Goal: Find specific page/section: Find specific page/section

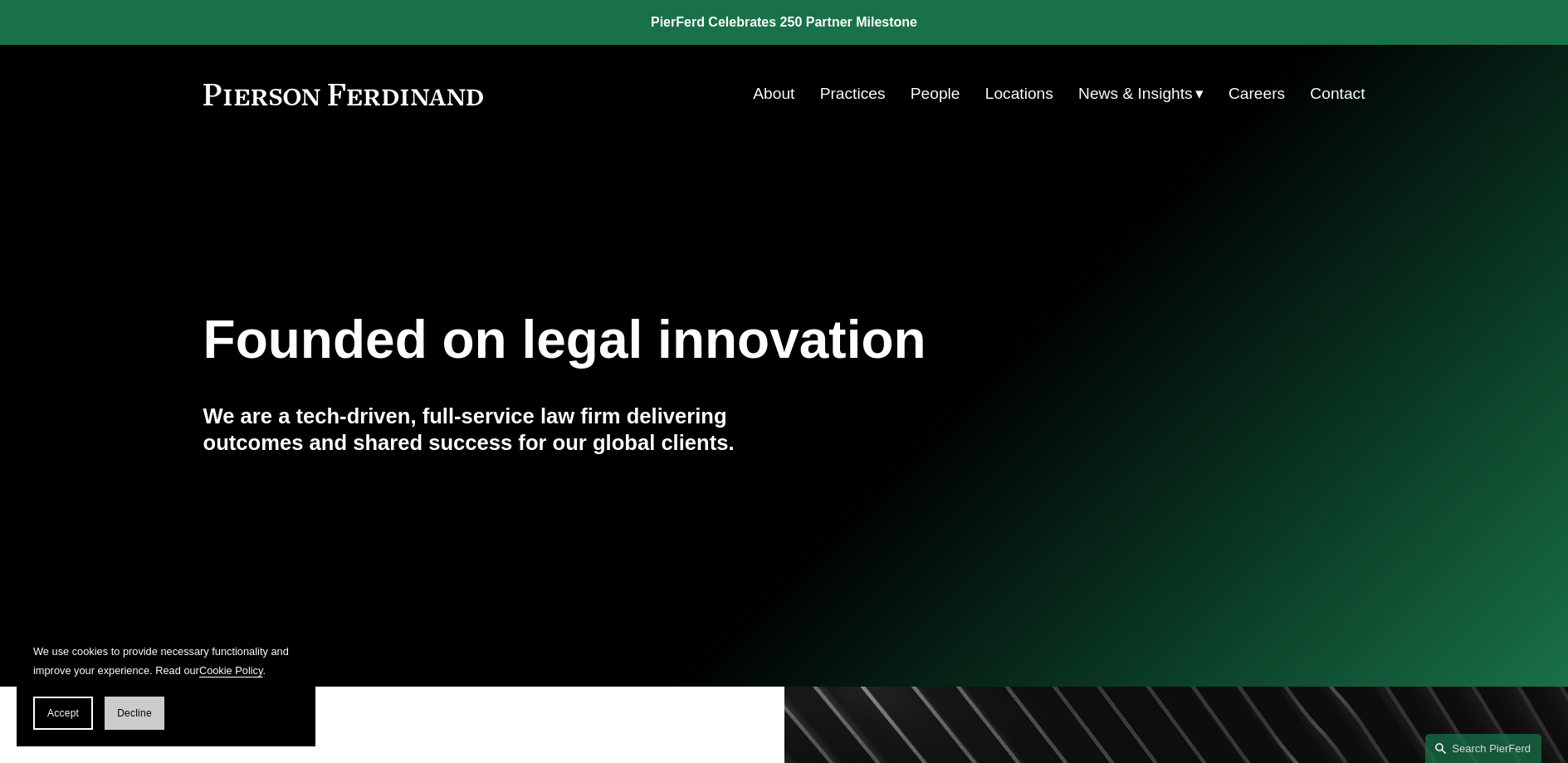
click at [146, 717] on span "Decline" at bounding box center [135, 714] width 35 height 12
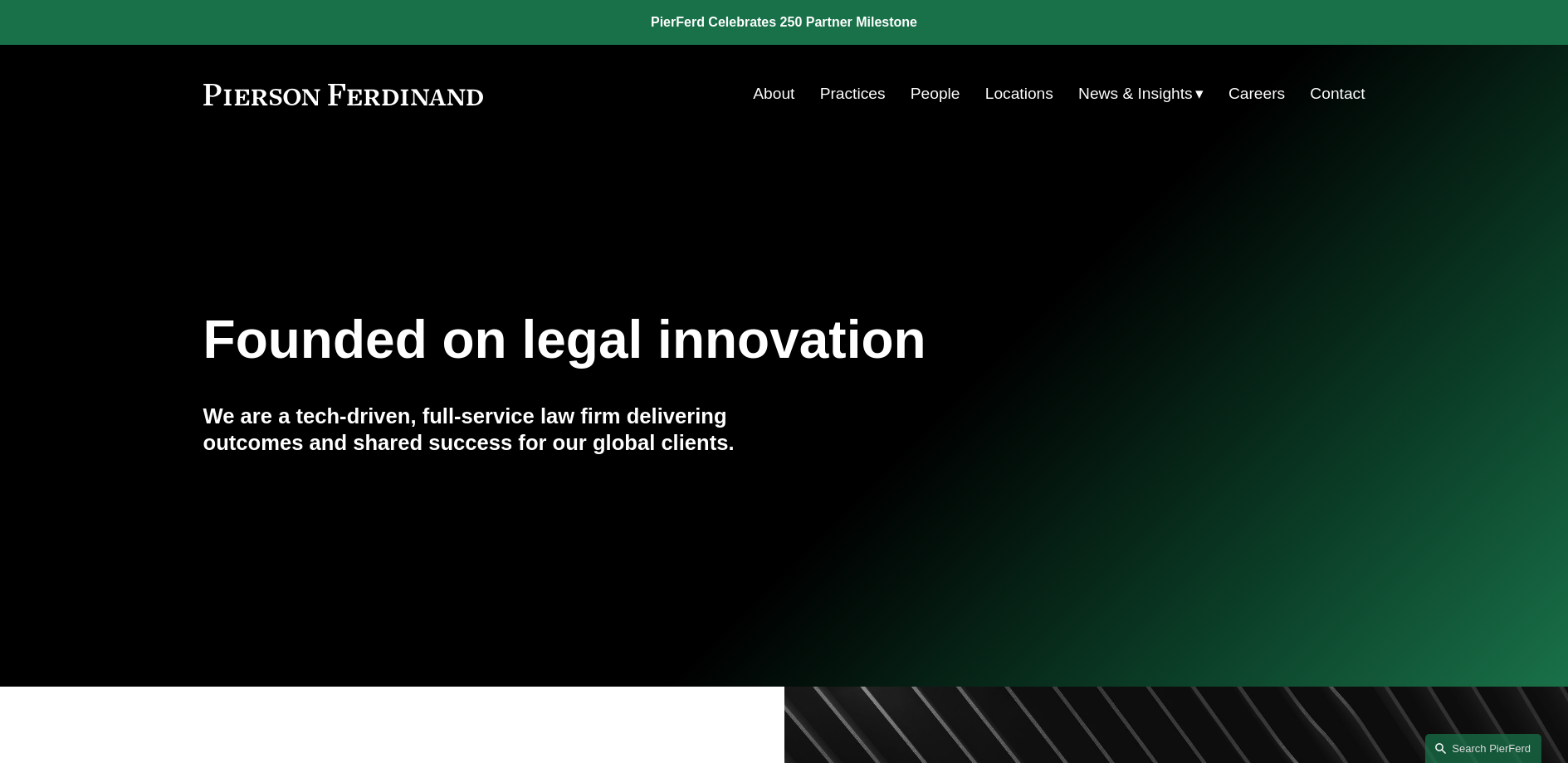
click at [918, 96] on link "People" at bounding box center [934, 94] width 49 height 32
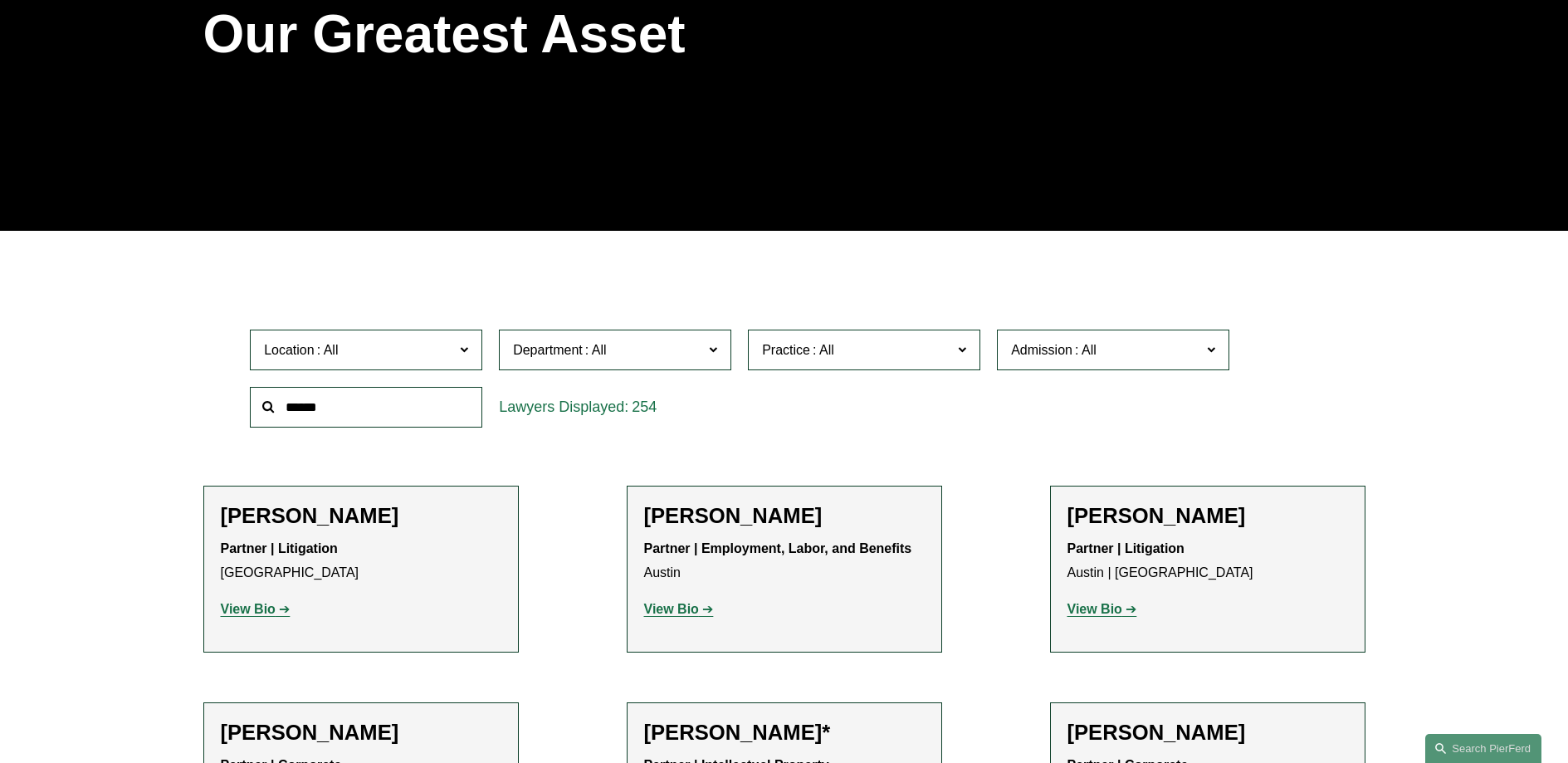
scroll to position [358, 0]
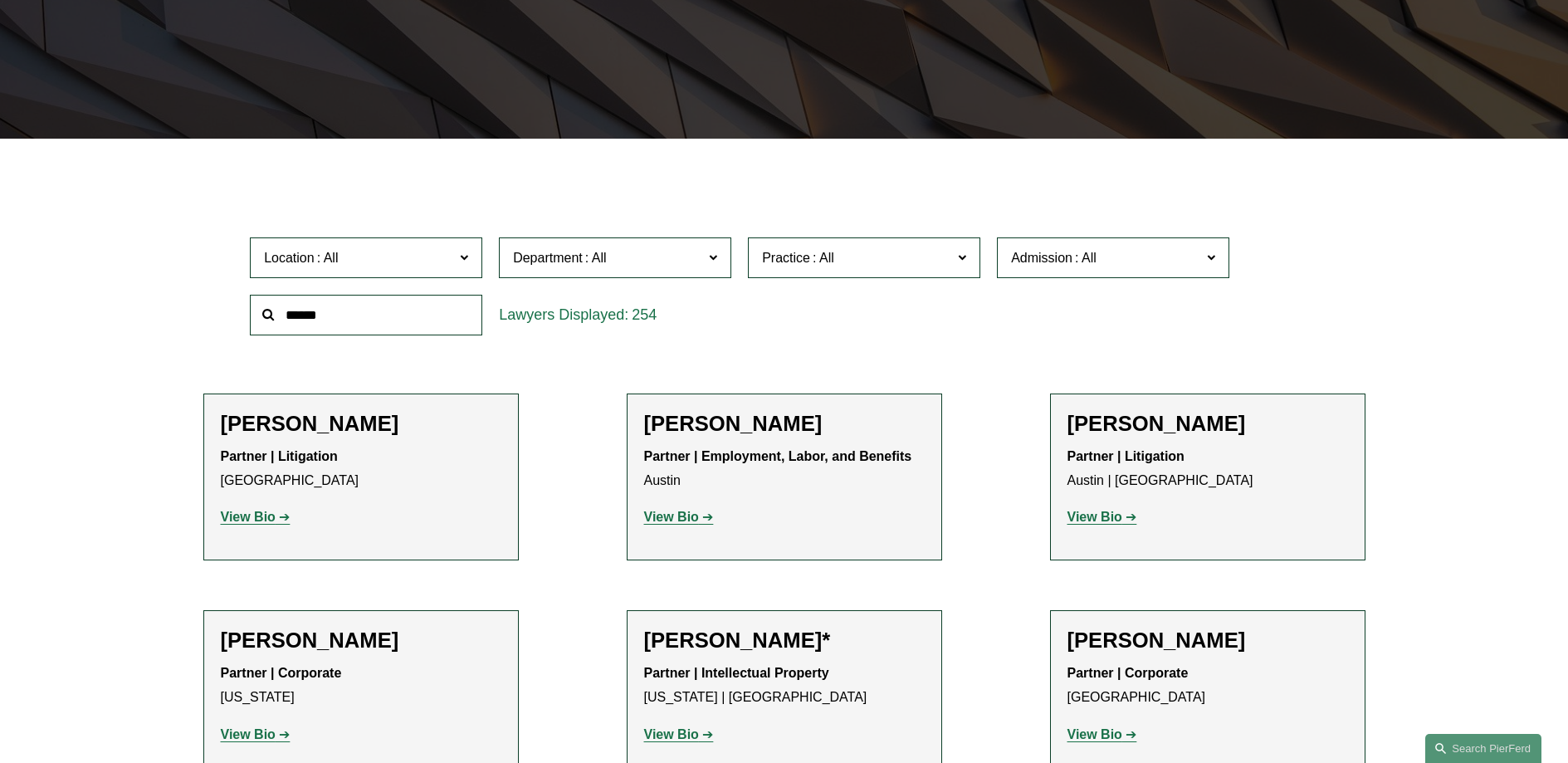
click at [440, 321] on input "text" at bounding box center [366, 315] width 233 height 41
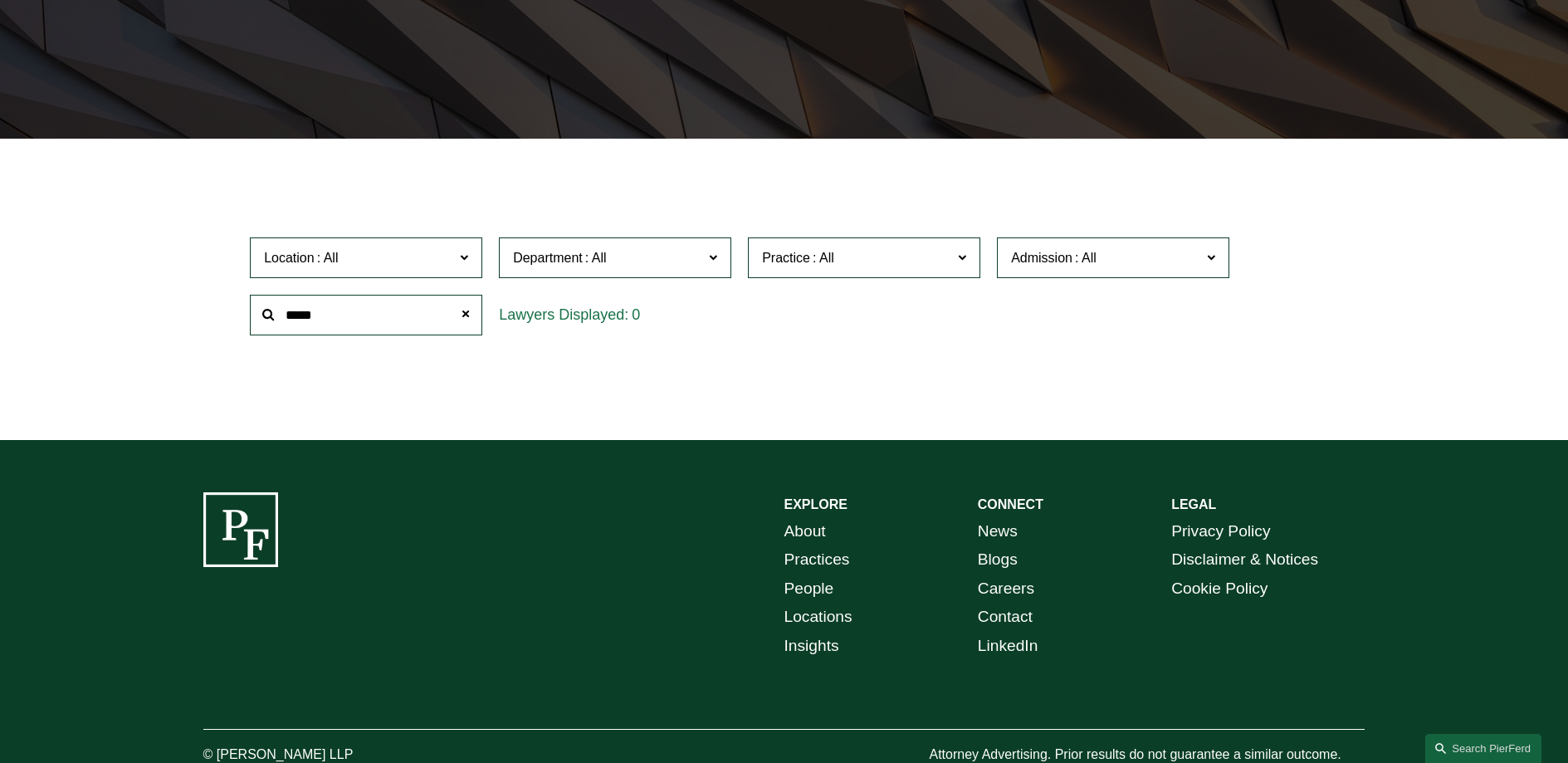
type input "*****"
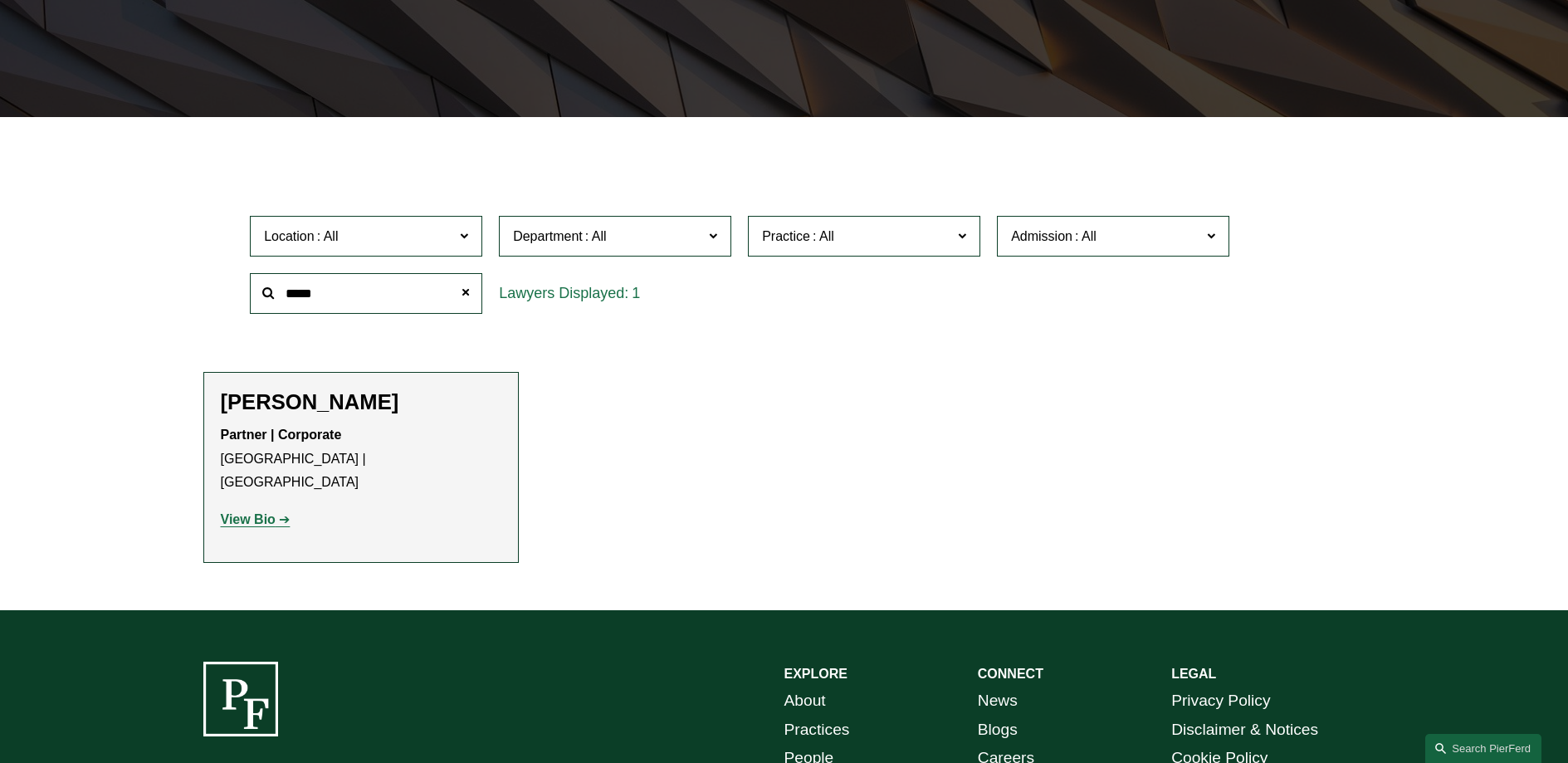
scroll to position [390, 0]
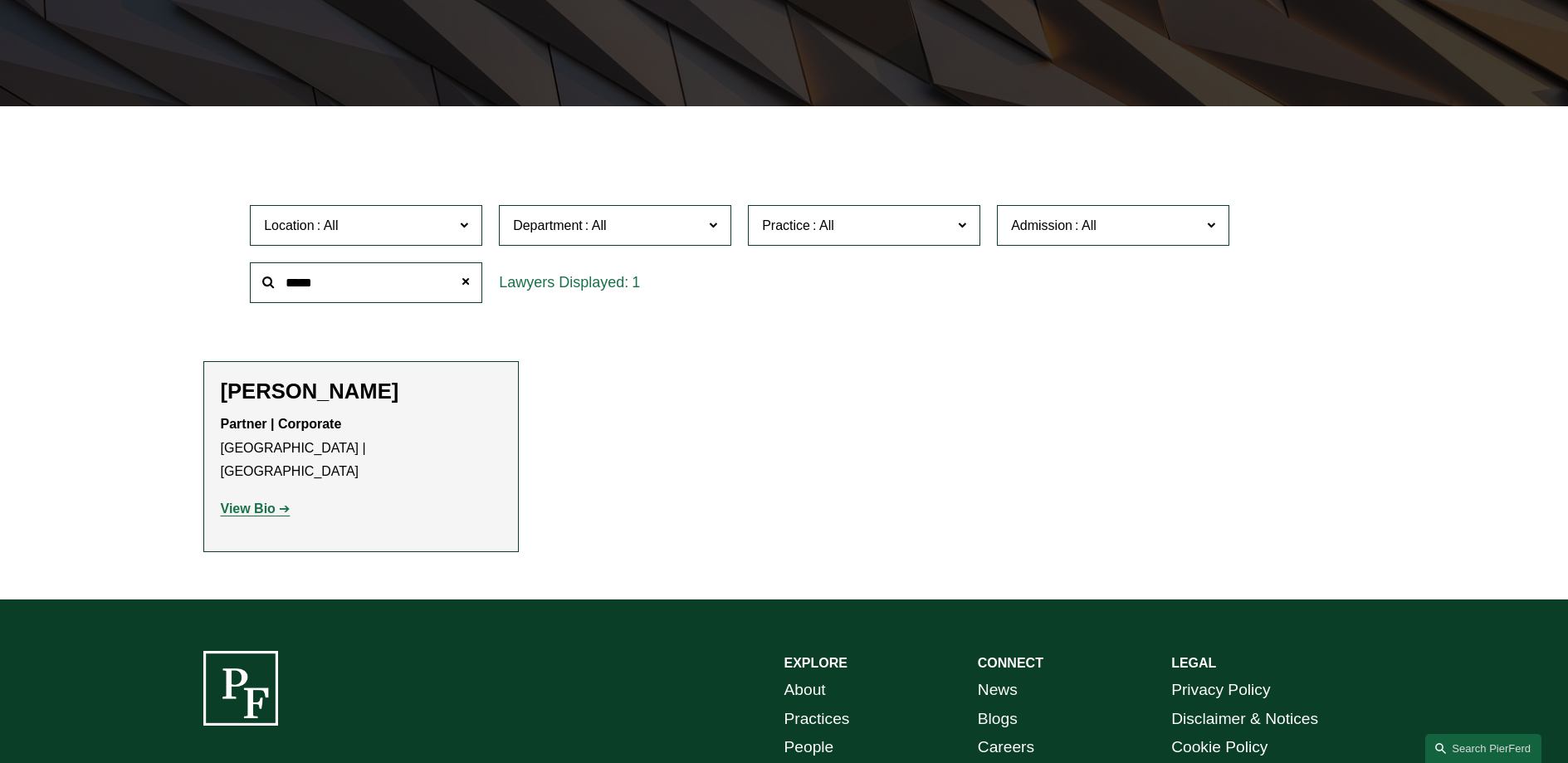
click at [272, 502] on strong "View Bio" at bounding box center [248, 508] width 54 height 14
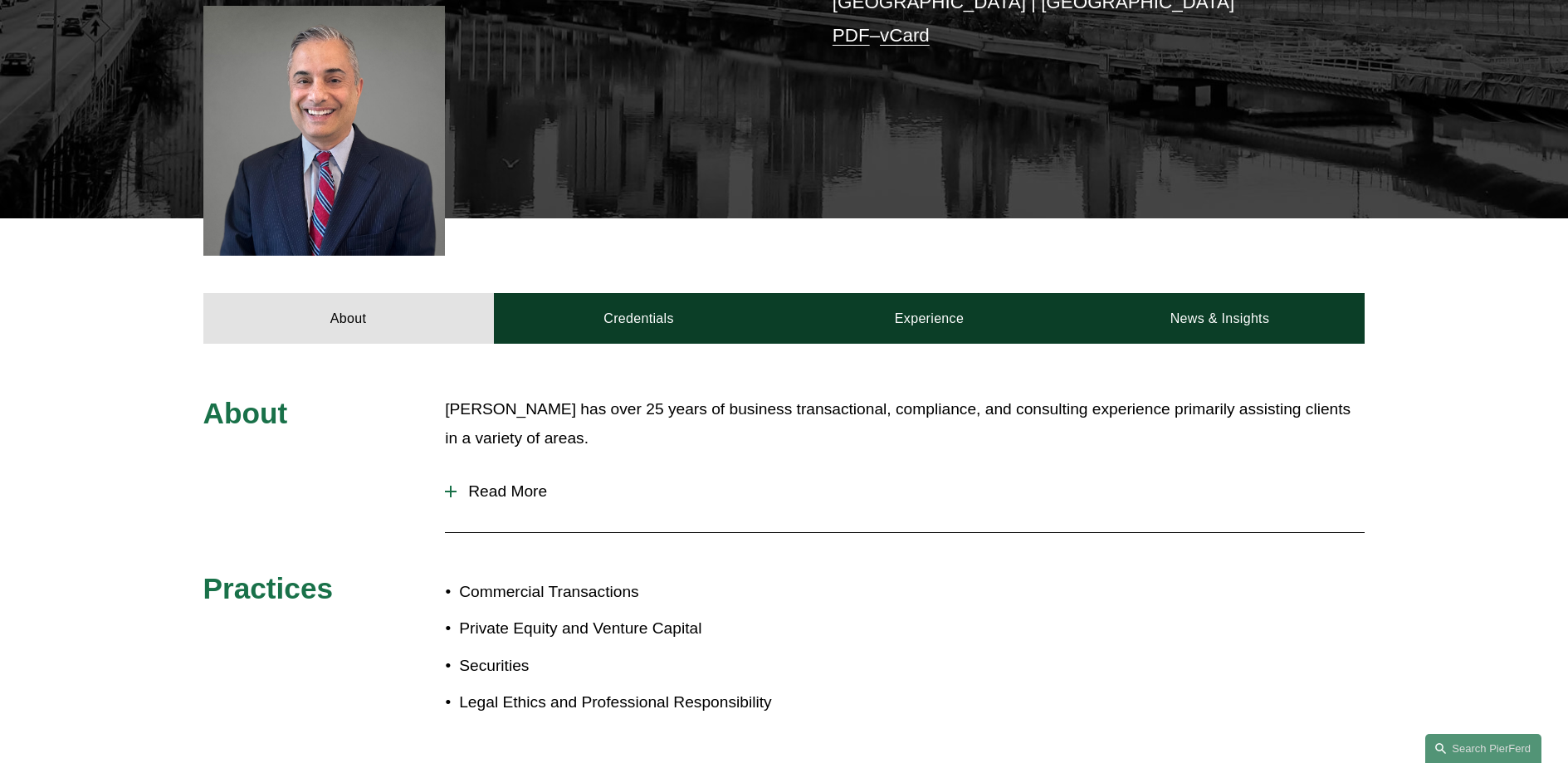
scroll to position [354, 0]
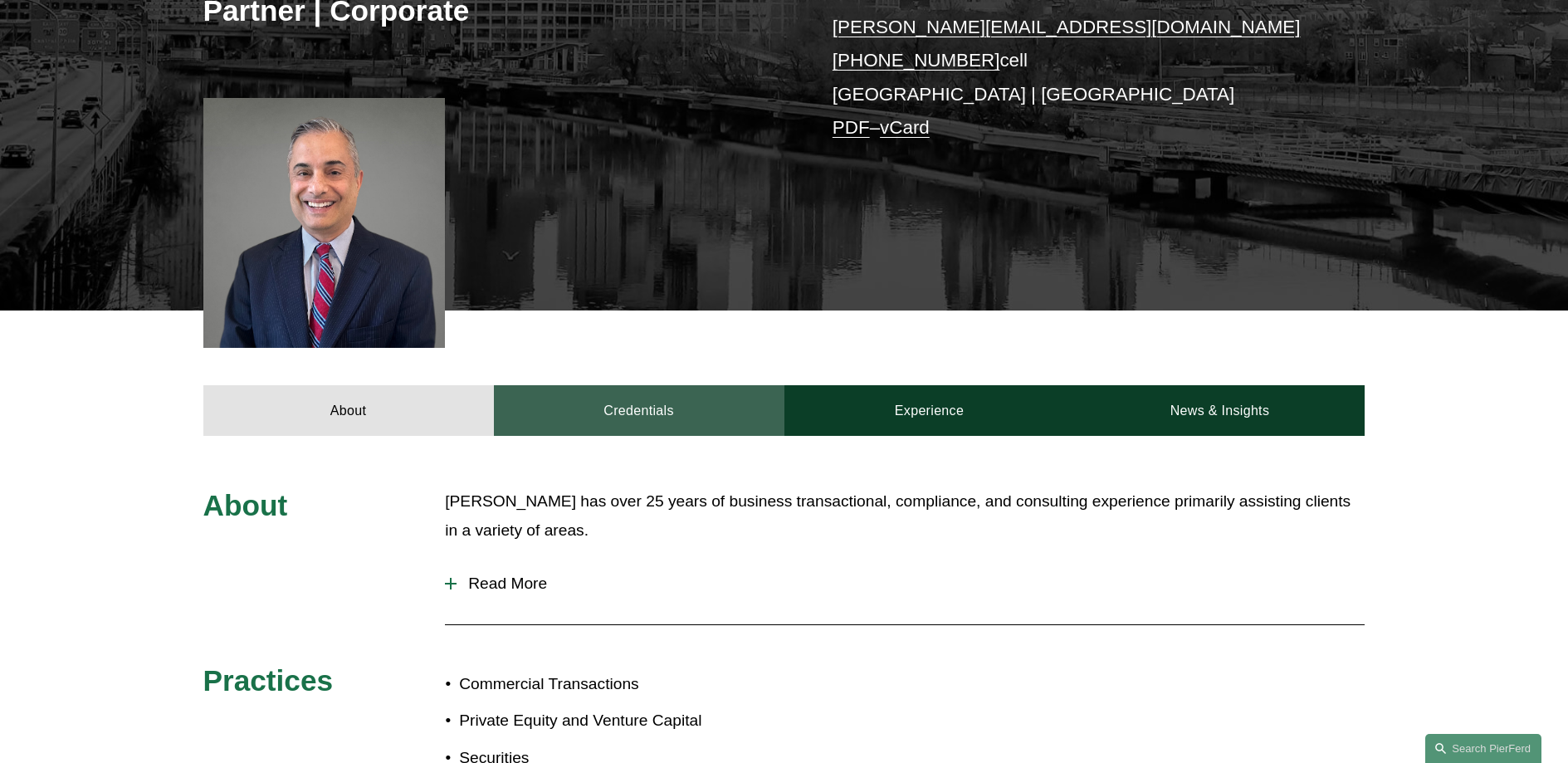
click at [691, 422] on link "Credentials" at bounding box center [639, 410] width 290 height 49
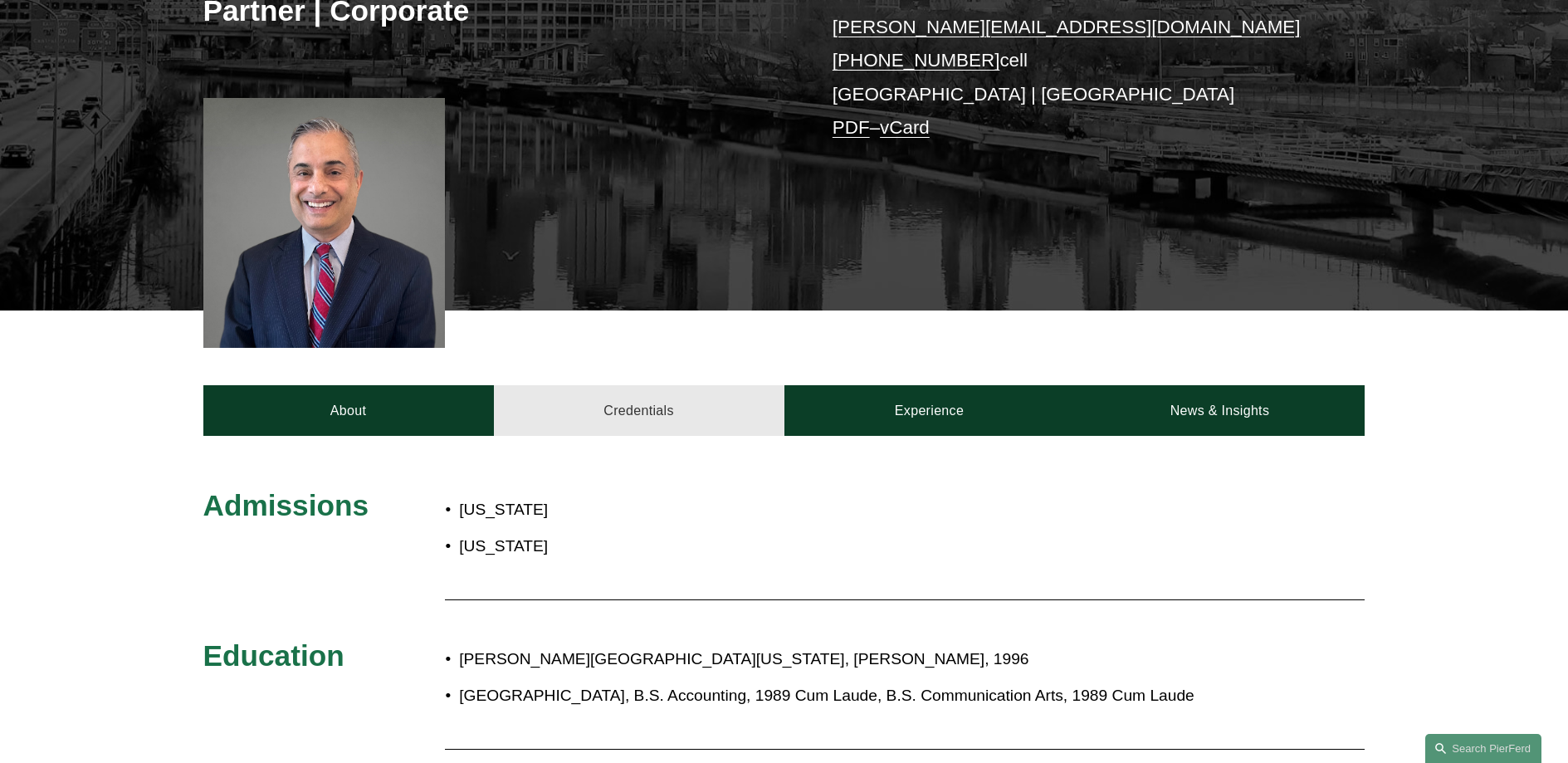
scroll to position [652, 0]
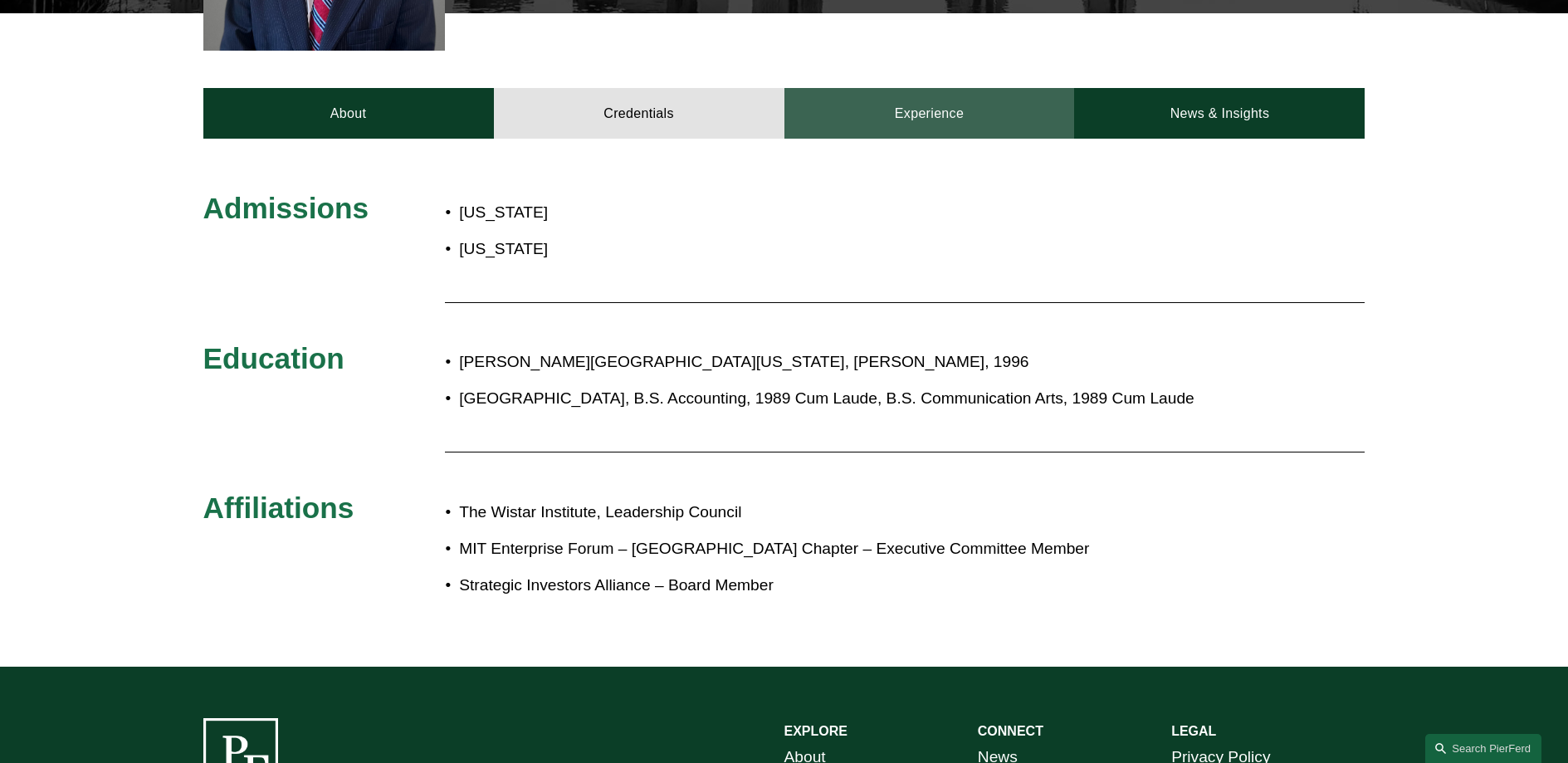
click at [977, 121] on link "Experience" at bounding box center [929, 112] width 290 height 49
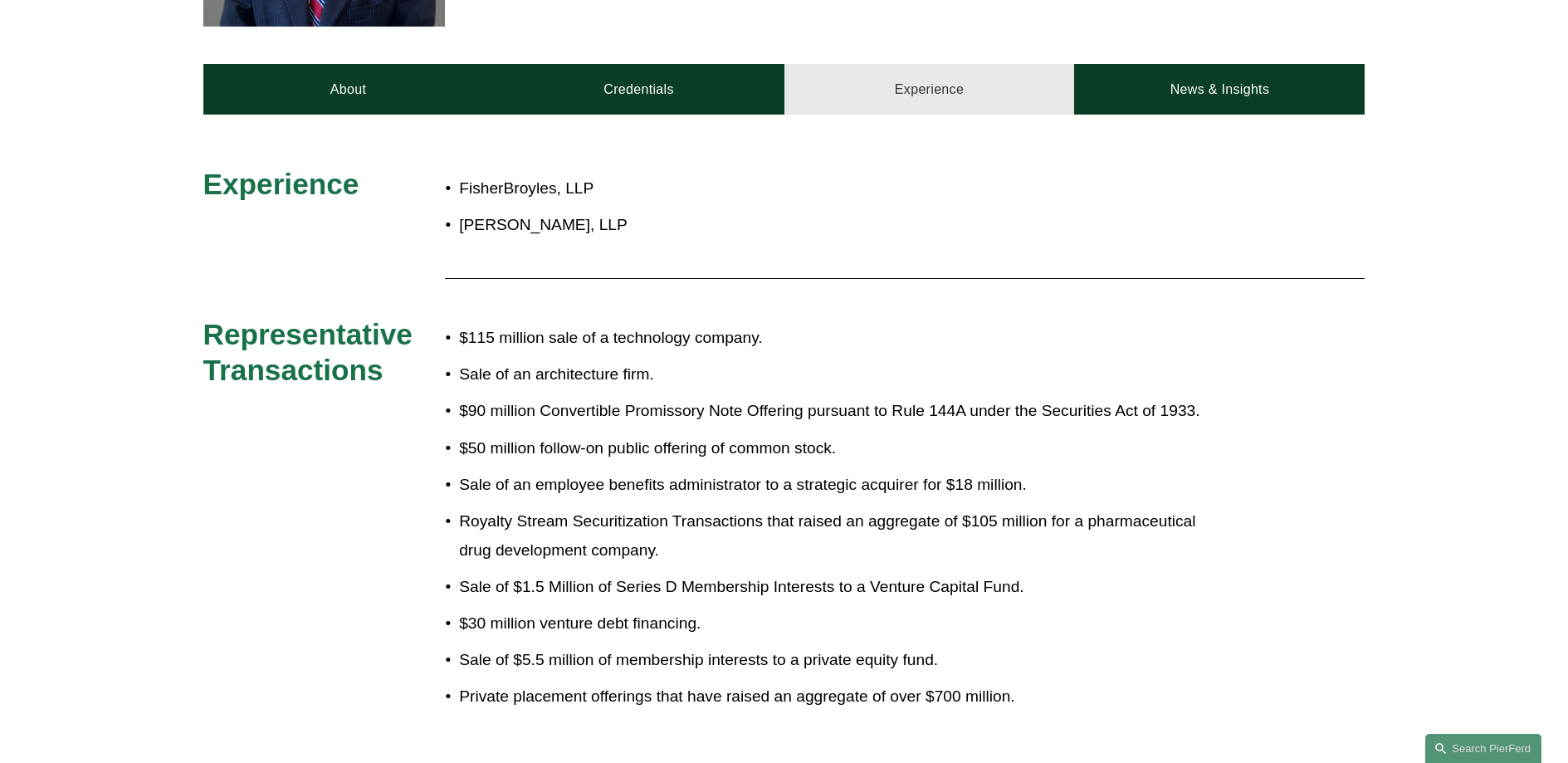
scroll to position [513, 0]
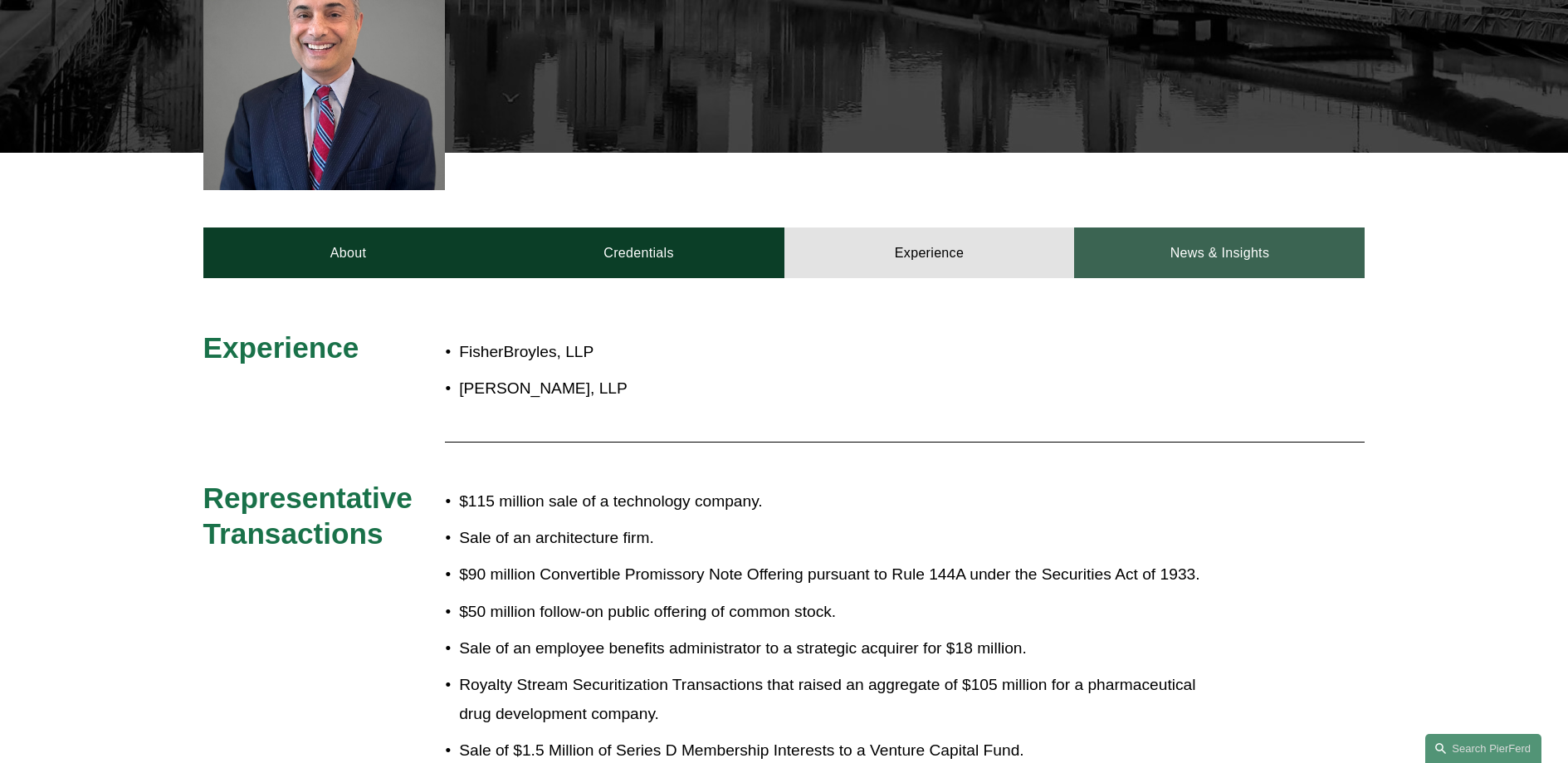
click at [1221, 249] on link "News & Insights" at bounding box center [1219, 252] width 290 height 49
